Goal: Information Seeking & Learning: Learn about a topic

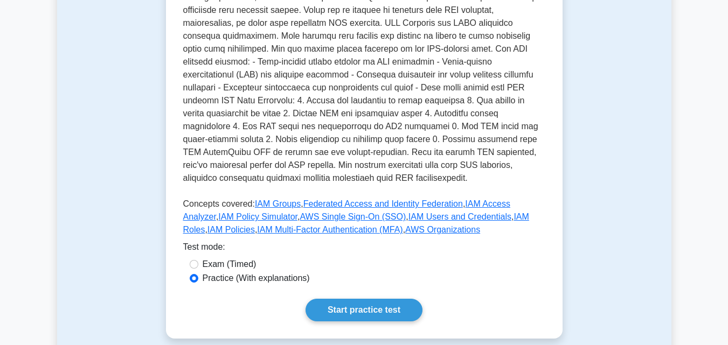
scroll to position [431, 0]
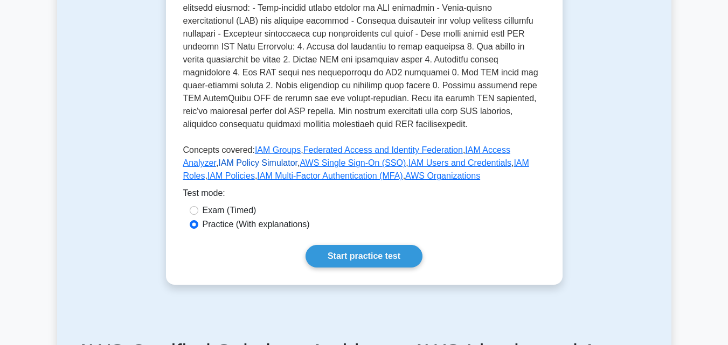
click at [218, 158] on link "IAM Policy Simulator" at bounding box center [257, 162] width 79 height 9
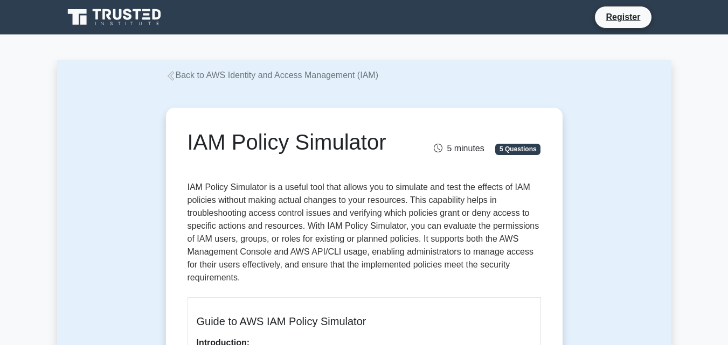
click at [169, 80] on icon at bounding box center [171, 76] width 10 height 10
